Goal: Task Accomplishment & Management: Use online tool/utility

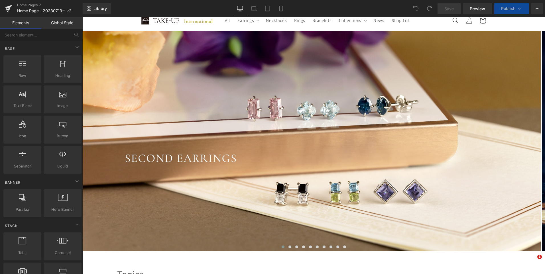
scroll to position [199, 0]
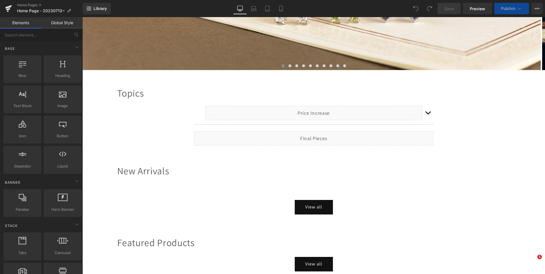
click at [333, 113] on div "Liquid" at bounding box center [313, 113] width 217 height 14
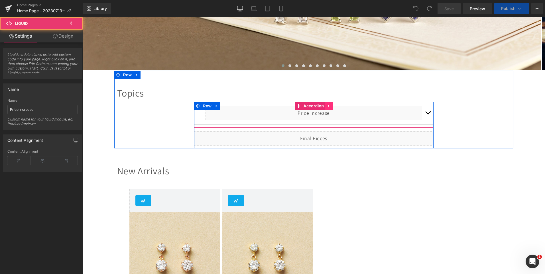
click at [327, 105] on icon at bounding box center [329, 106] width 4 height 4
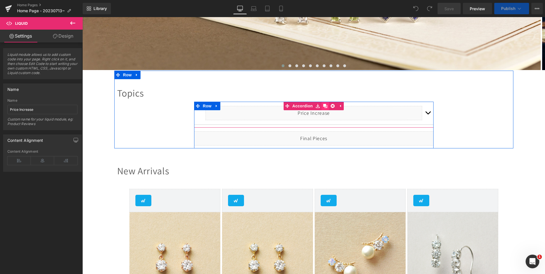
scroll to position [0, 0]
click at [423, 116] on button "button" at bounding box center [427, 113] width 11 height 23
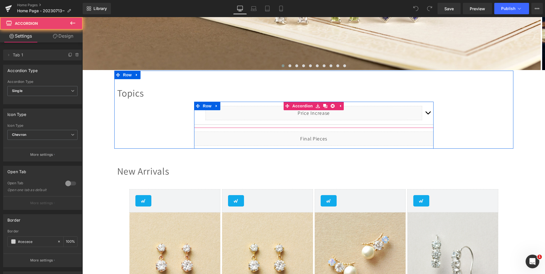
click at [425, 113] on button "button" at bounding box center [427, 113] width 11 height 23
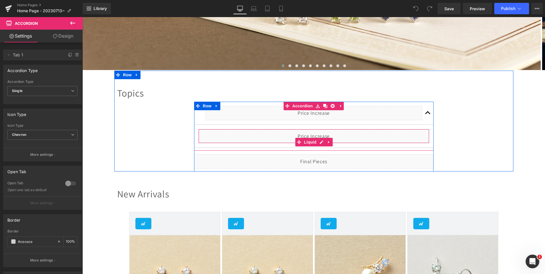
click at [317, 140] on div "Liquid" at bounding box center [313, 136] width 231 height 14
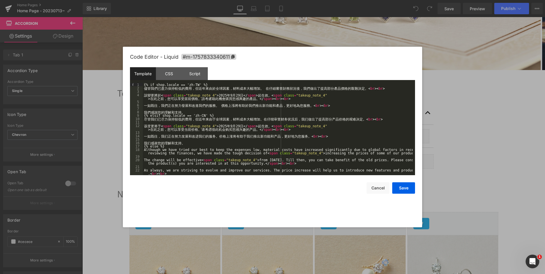
scroll to position [10, 0]
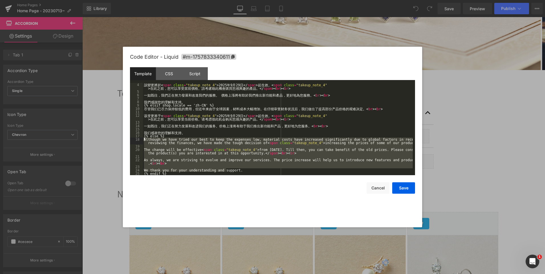
drag, startPoint x: 230, startPoint y: 170, endPoint x: 140, endPoint y: 140, distance: 94.6
click at [140, 140] on pre "4 5 6 7 8 9 10 11 12 13 14 15 16 17 18 19 20 21 22 23 24 25 該 變 更 將 於 < span cl…" at bounding box center [272, 129] width 285 height 92
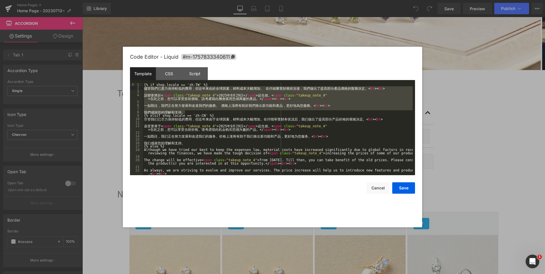
drag, startPoint x: 187, startPoint y: 111, endPoint x: 141, endPoint y: 88, distance: 52.0
click at [141, 88] on pre "1 2 3 4 5 6 7 8 9 10 11 12 13 14 15 16 17 18 19 20 21 22 23 {% if shop.locale =…" at bounding box center [272, 129] width 285 height 92
